Goal: Complete application form: Complete application form

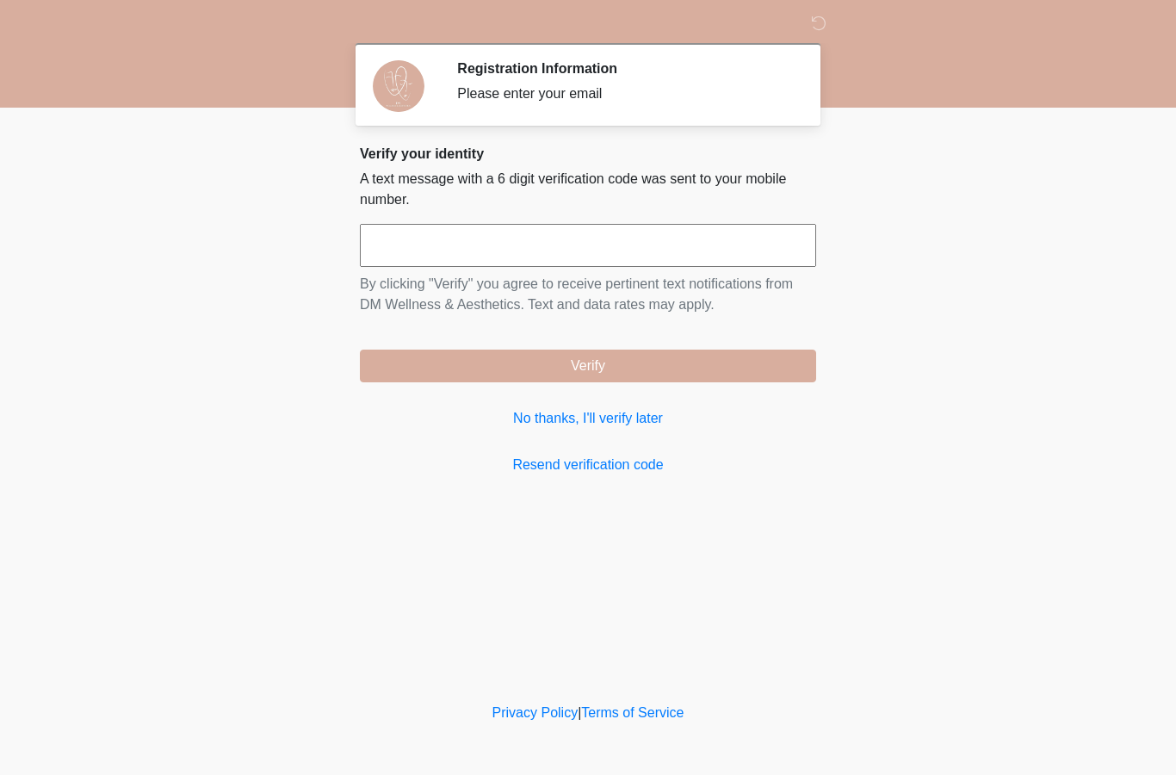
click at [704, 250] on input "text" at bounding box center [588, 245] width 456 height 43
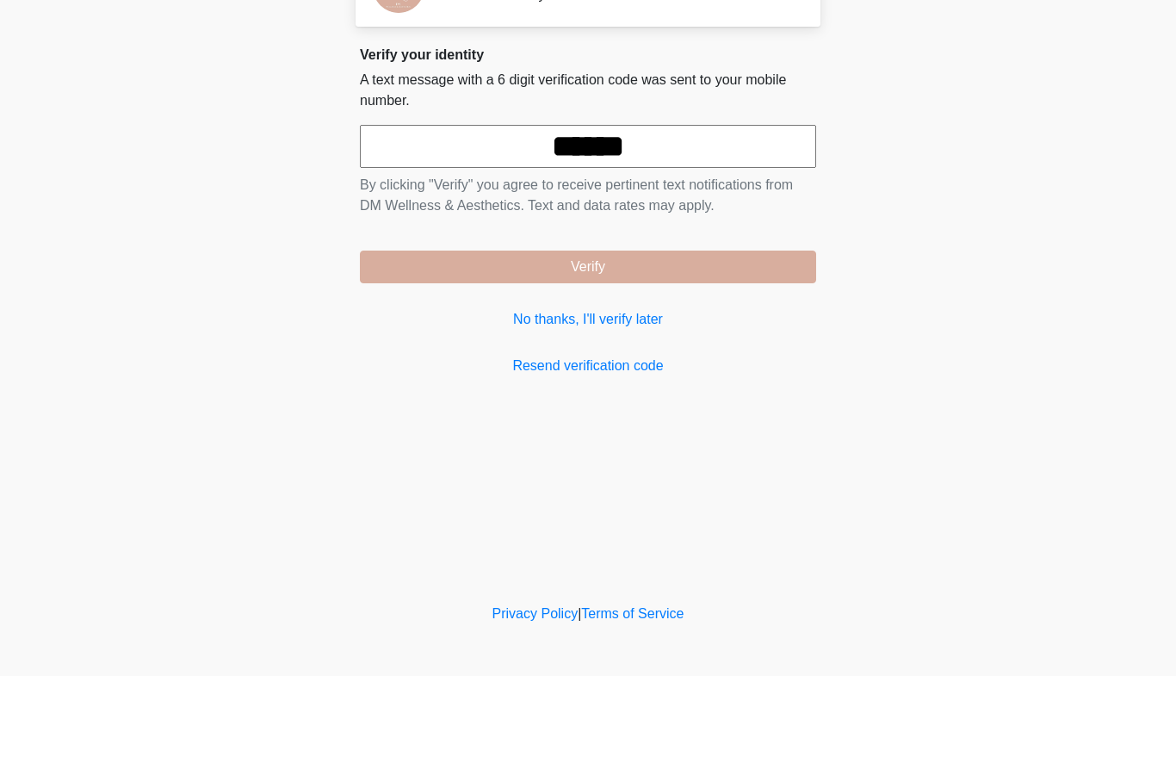
type input "******"
click at [694, 349] on button "Verify" at bounding box center [588, 365] width 456 height 33
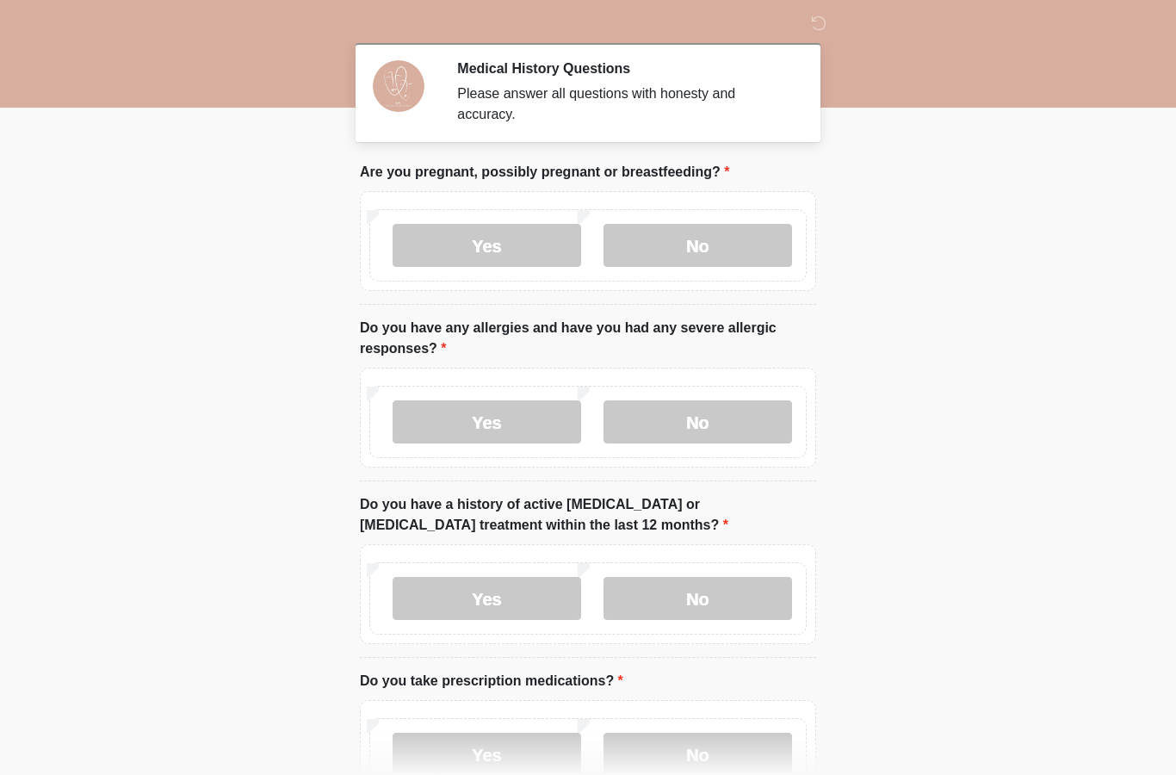
click at [758, 246] on label "No" at bounding box center [697, 245] width 189 height 43
click at [766, 421] on label "No" at bounding box center [697, 421] width 189 height 43
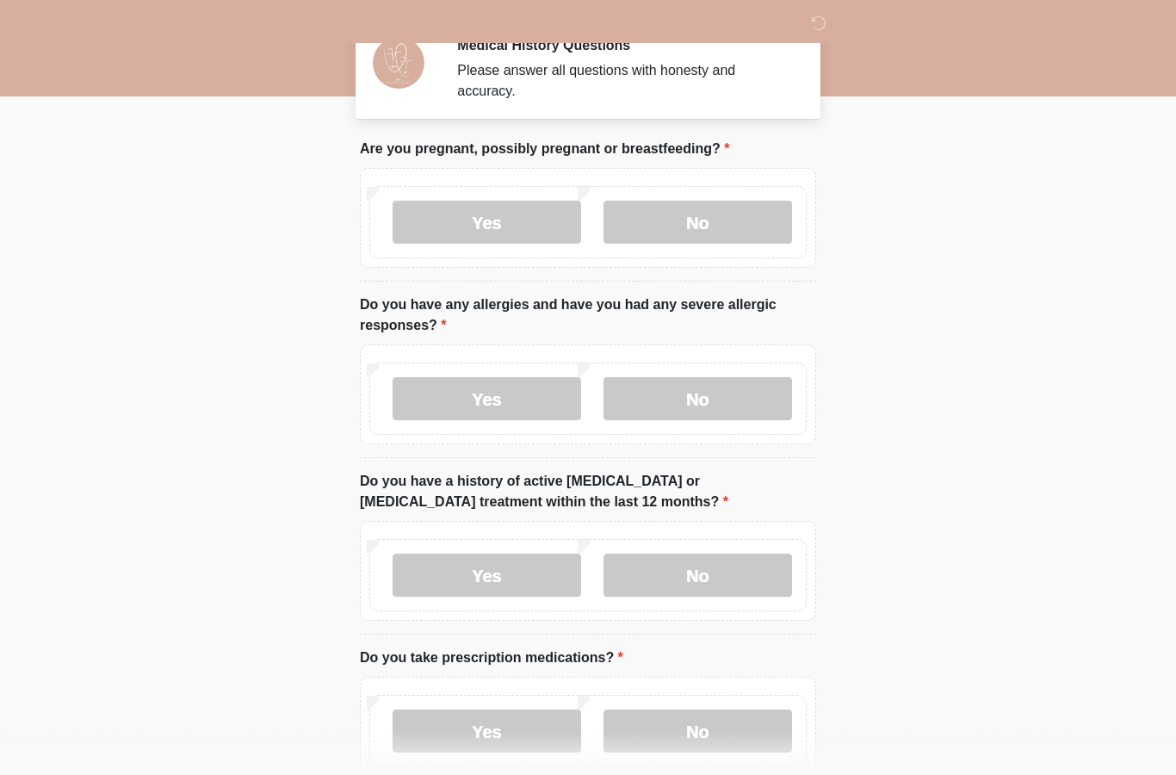
scroll to position [27, 0]
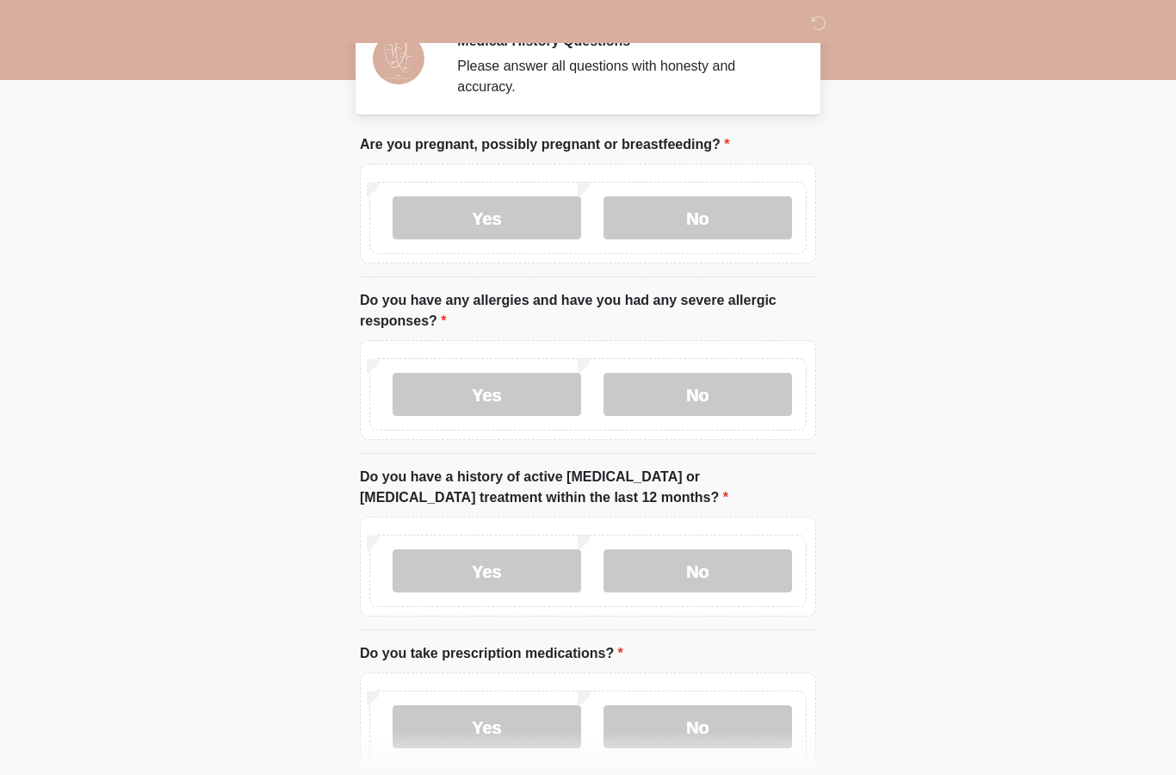
click at [772, 560] on label "No" at bounding box center [697, 571] width 189 height 43
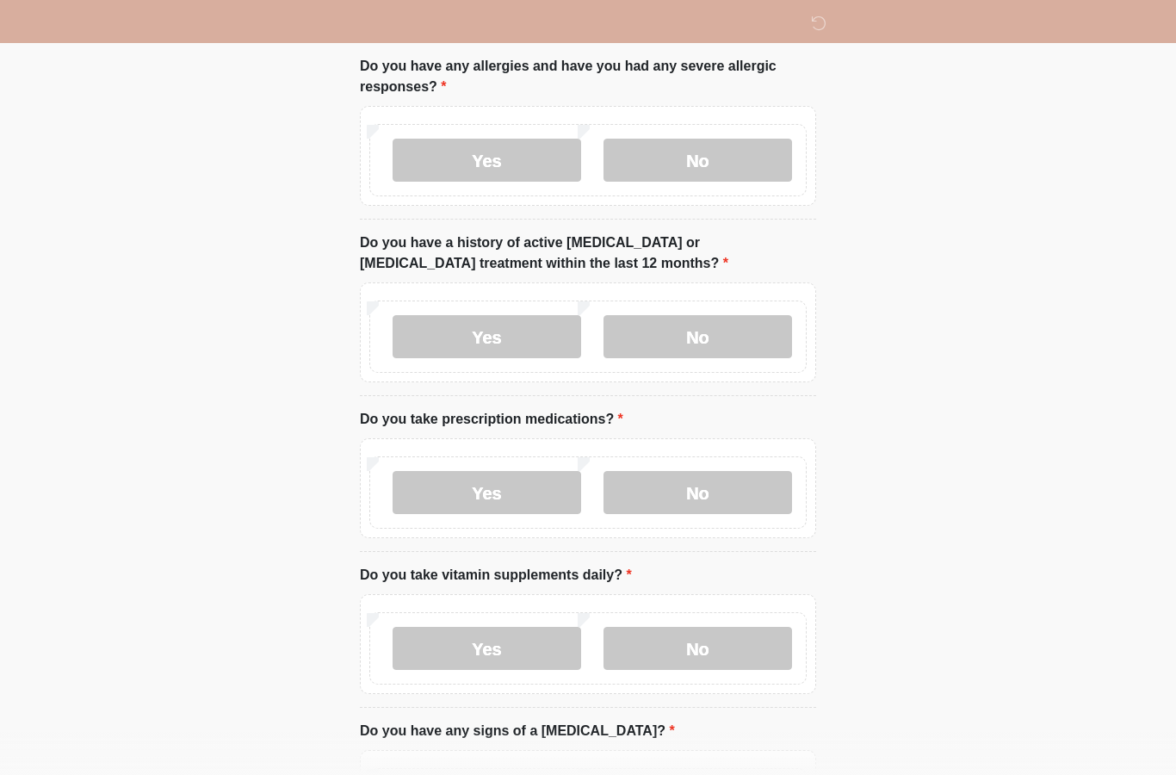
scroll to position [281, 0]
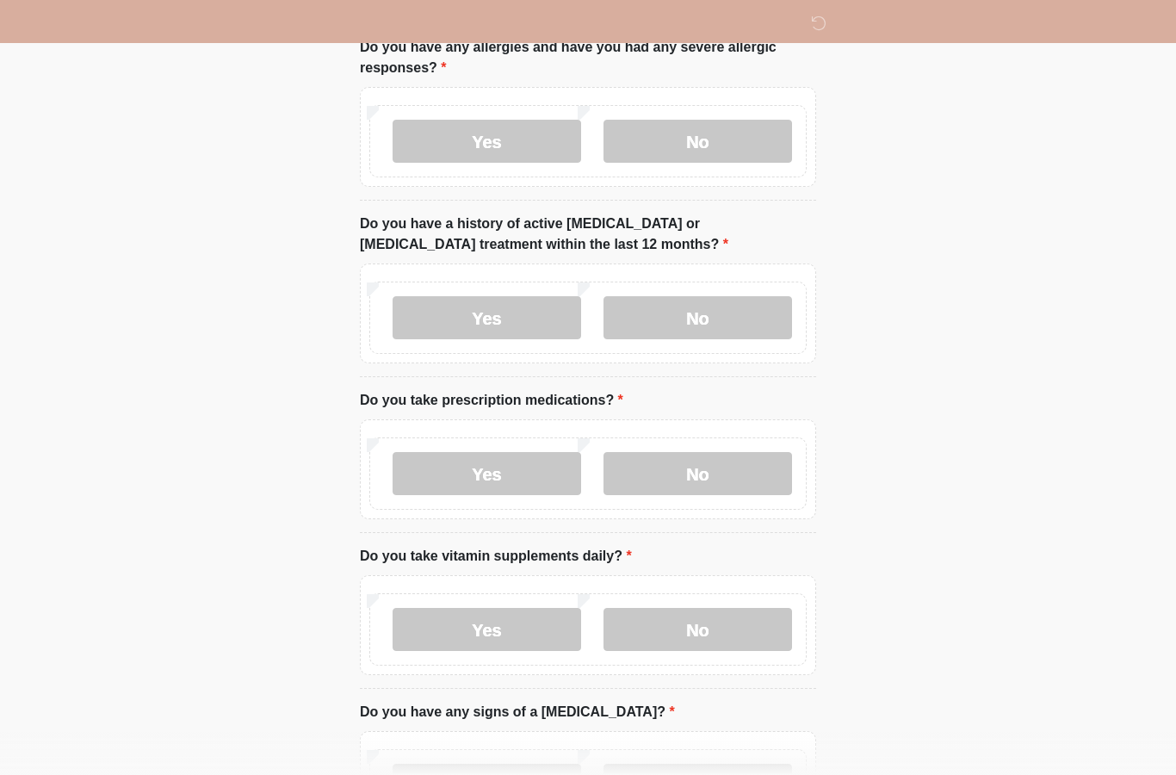
click at [775, 468] on label "No" at bounding box center [697, 473] width 189 height 43
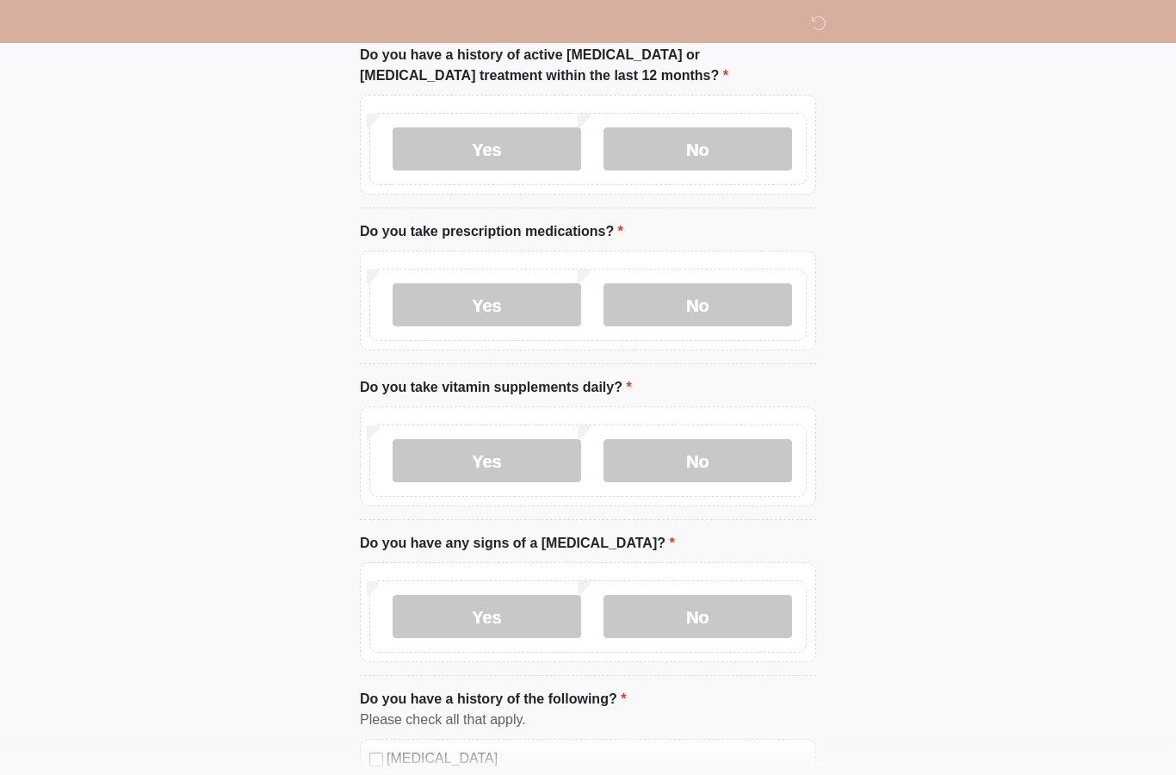
scroll to position [451, 0]
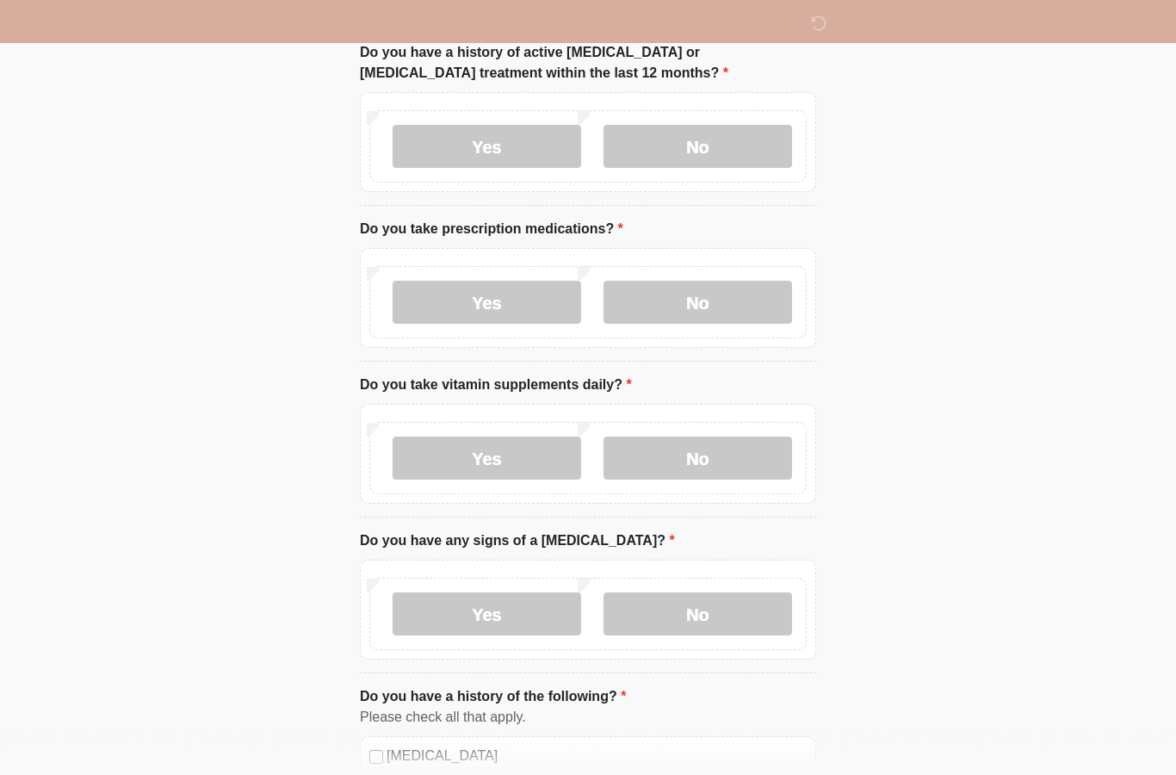
click at [774, 448] on label "No" at bounding box center [697, 458] width 189 height 43
click at [710, 600] on label "No" at bounding box center [697, 613] width 189 height 43
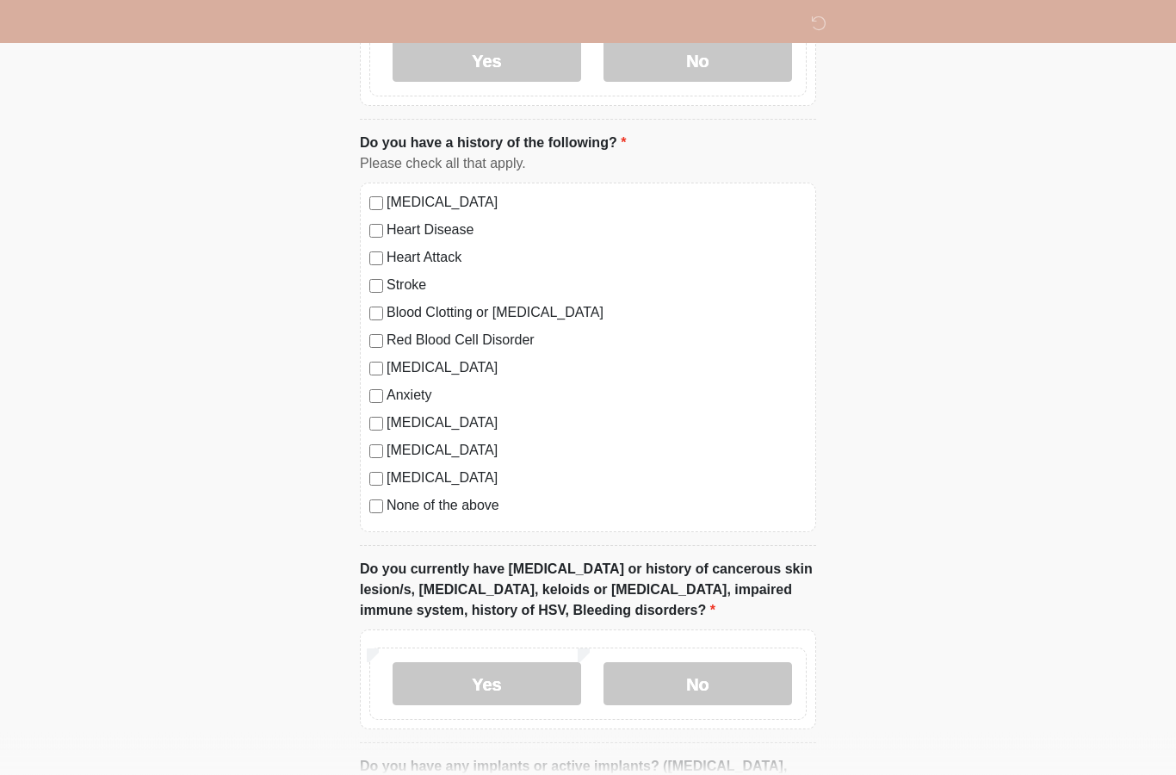
scroll to position [1009, 0]
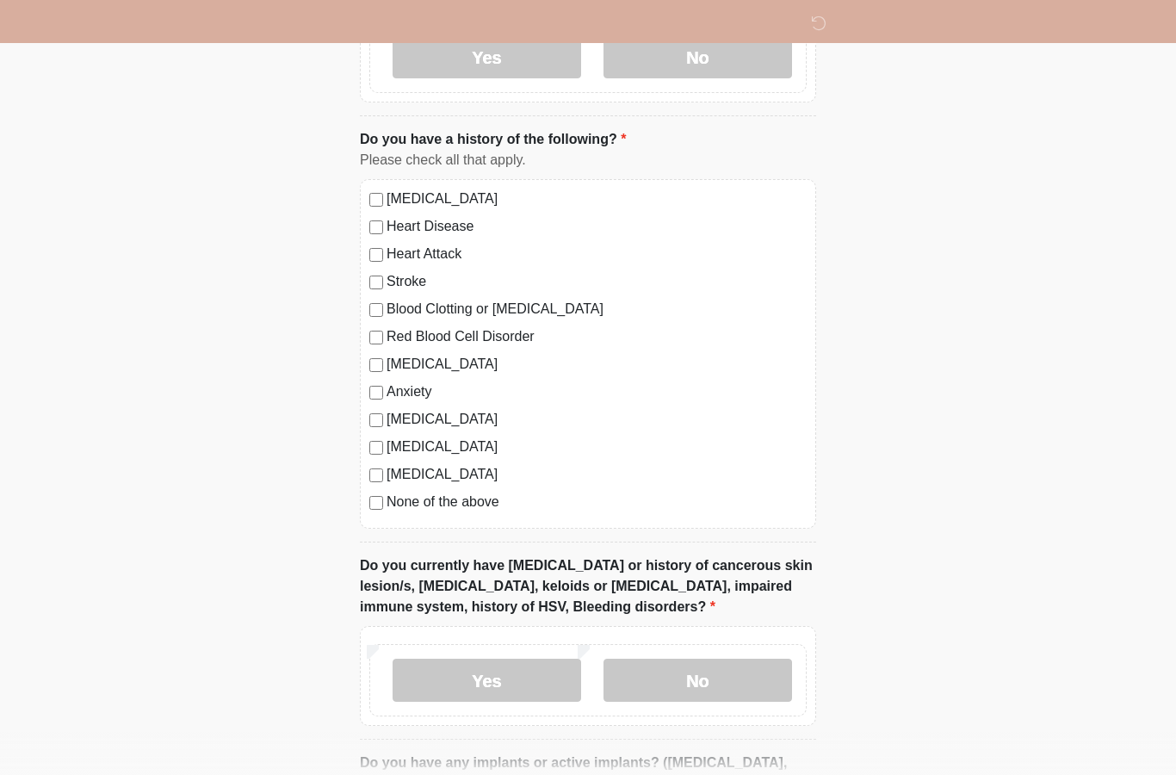
click at [734, 665] on label "No" at bounding box center [697, 680] width 189 height 43
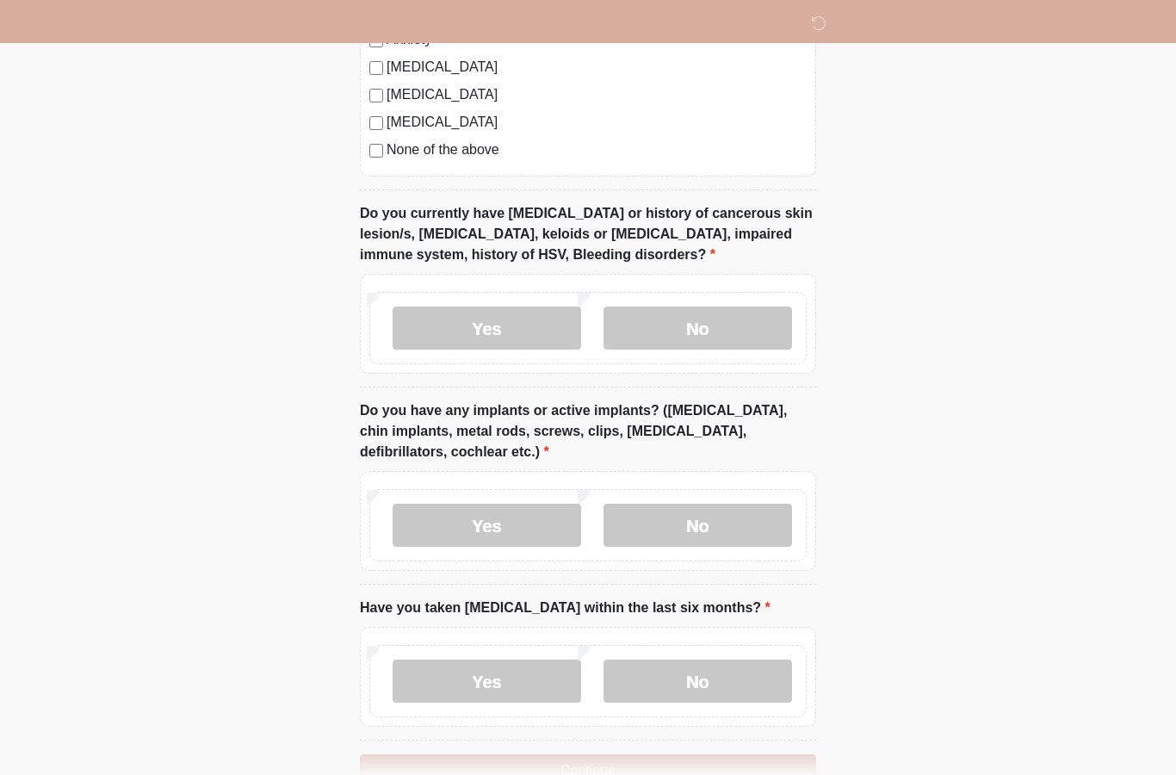
scroll to position [1393, 0]
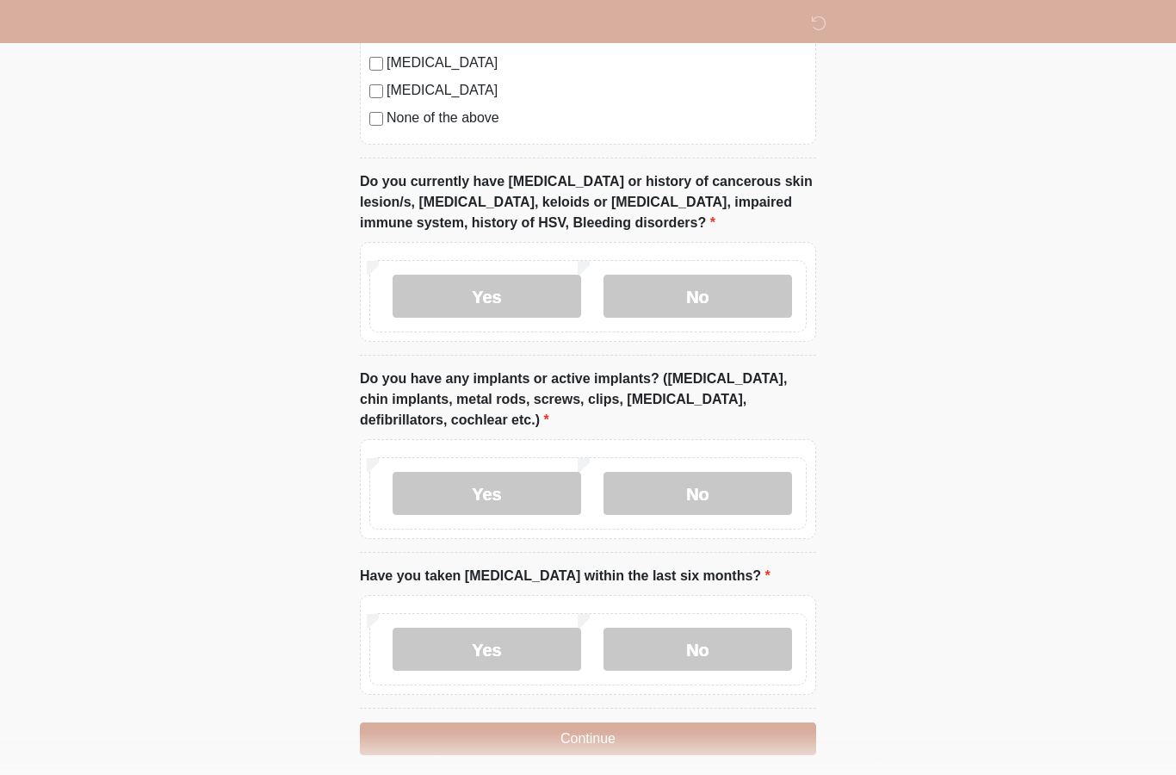
click at [760, 483] on label "No" at bounding box center [697, 493] width 189 height 43
click at [703, 628] on label "No" at bounding box center [697, 649] width 189 height 43
click at [786, 729] on button "Continue" at bounding box center [588, 738] width 456 height 33
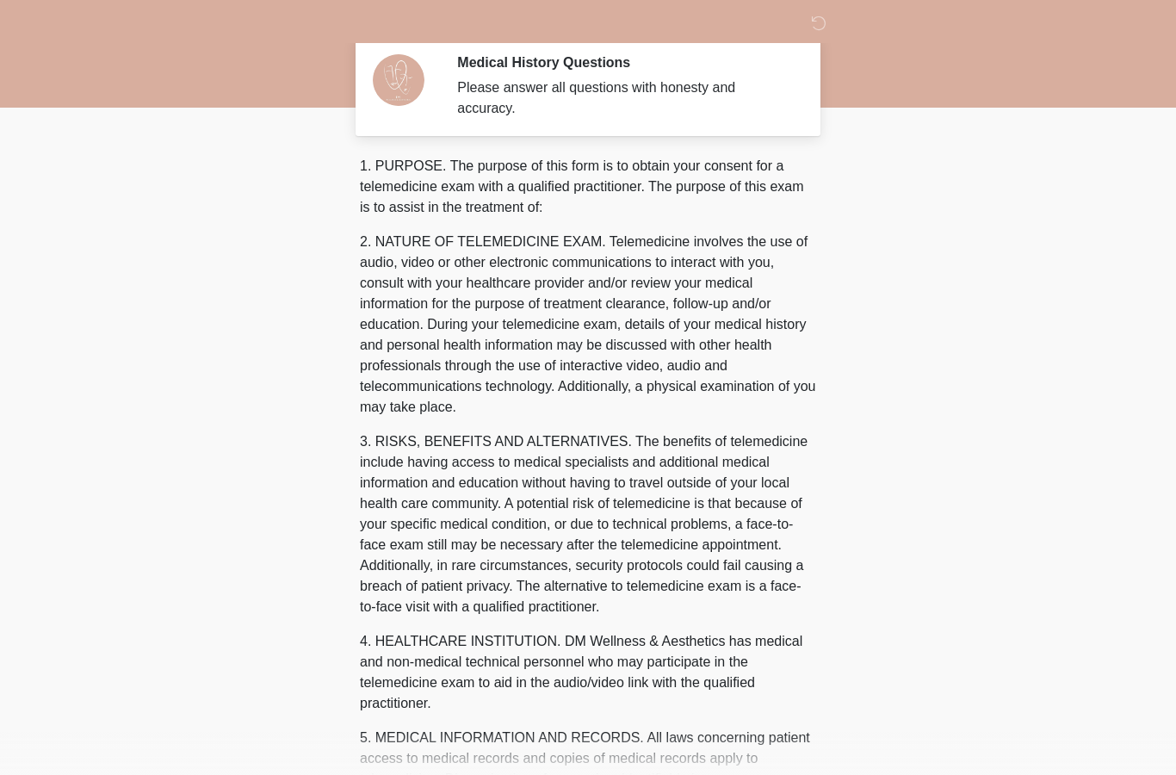
scroll to position [0, 0]
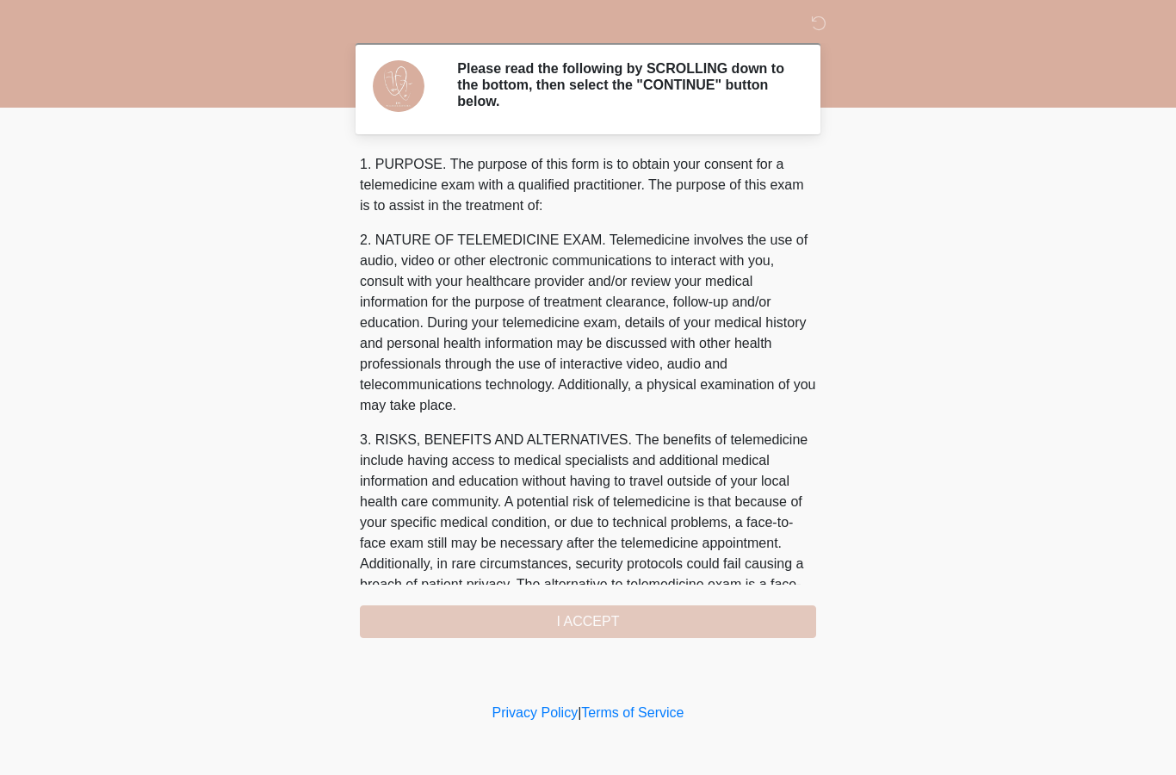
click at [779, 603] on div "1. PURPOSE. The purpose of this form is to obtain your consent for a telemedici…" at bounding box center [588, 396] width 456 height 484
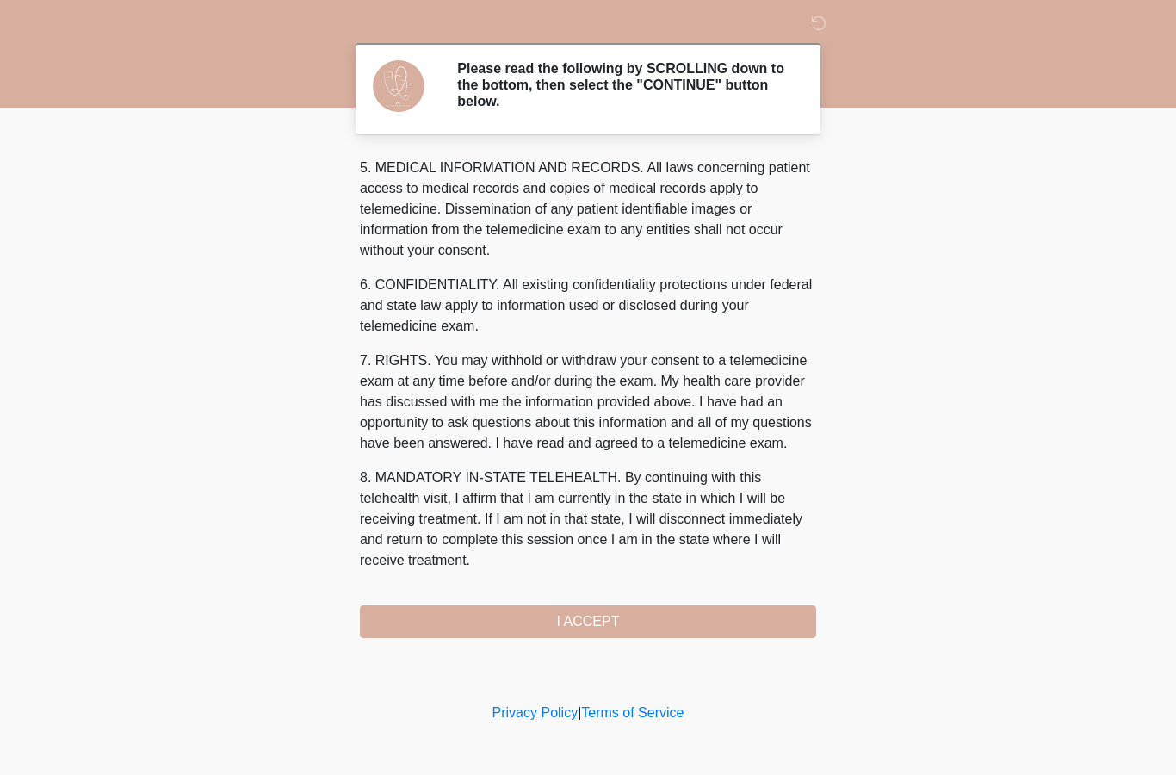
scroll to position [589, 0]
click at [615, 617] on button "I ACCEPT" at bounding box center [588, 621] width 456 height 33
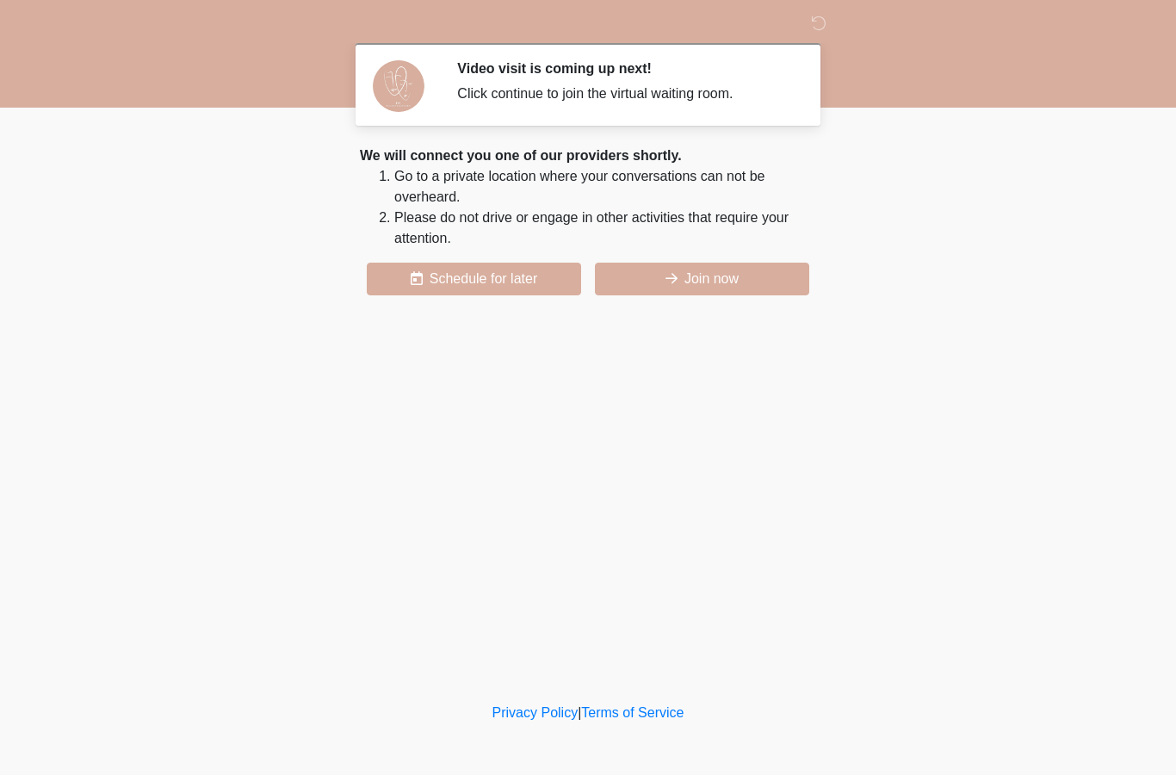
click at [733, 292] on button "Join now" at bounding box center [702, 279] width 214 height 33
